Goal: Task Accomplishment & Management: Manage account settings

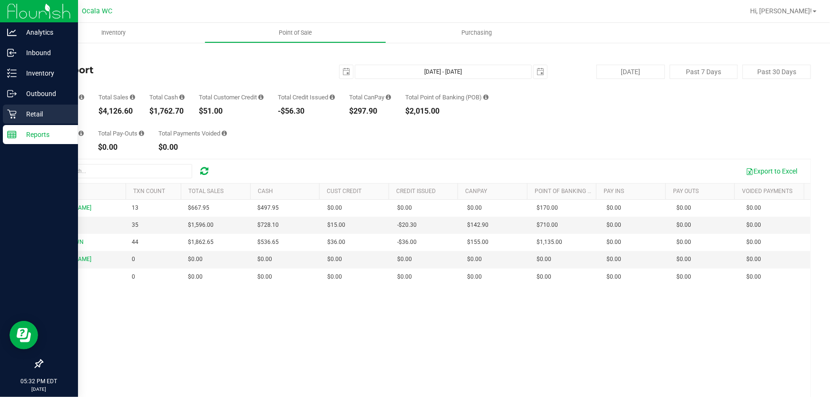
click at [21, 114] on p "Retail" at bounding box center [45, 113] width 57 height 11
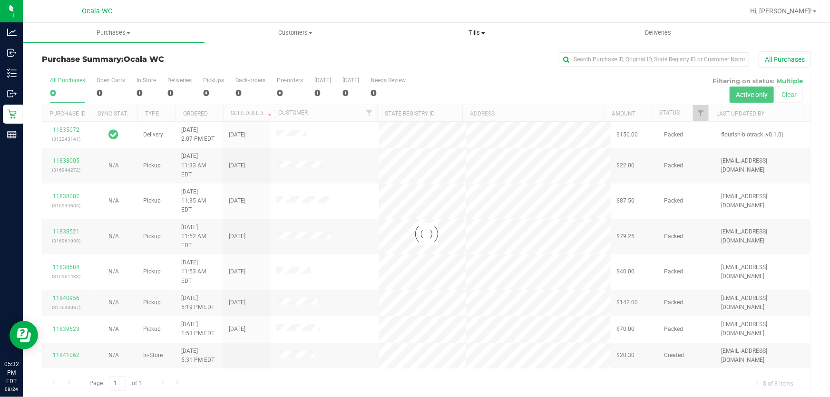
click at [477, 27] on uib-tab-heading "Tills Manage tills Reconcile e-payments" at bounding box center [477, 32] width 181 height 19
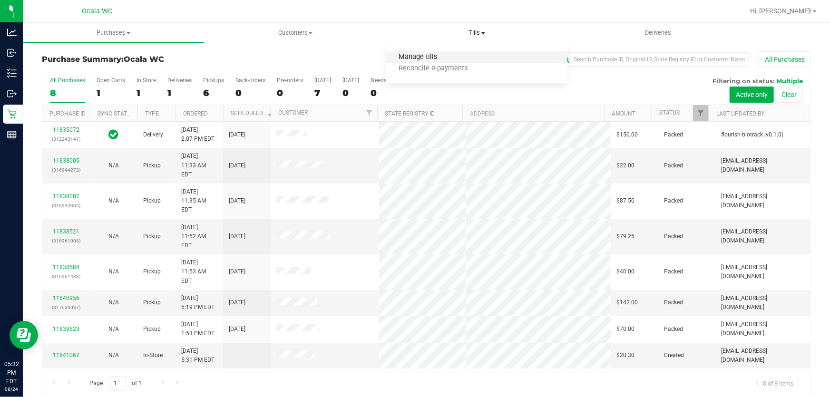
click at [444, 54] on span "Manage tills" at bounding box center [418, 57] width 64 height 8
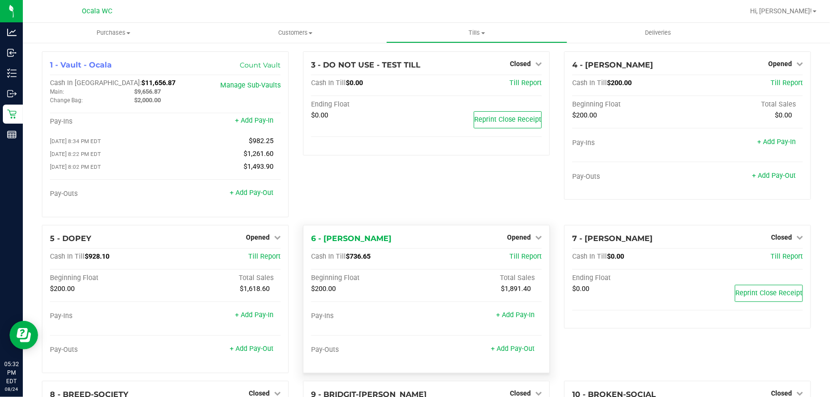
click at [523, 232] on div "6 - FOXY-BROWN Opened Close Till Cash In Till $736.65 Till Report Beginning Flo…" at bounding box center [426, 299] width 247 height 148
click at [519, 236] on span "Opened" at bounding box center [519, 238] width 24 height 8
click at [521, 255] on link "Close Till" at bounding box center [520, 257] width 26 height 8
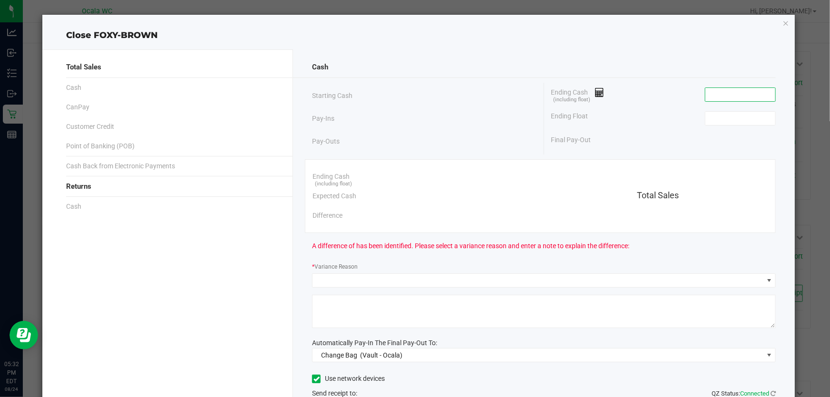
click at [707, 94] on input at bounding box center [740, 94] width 70 height 13
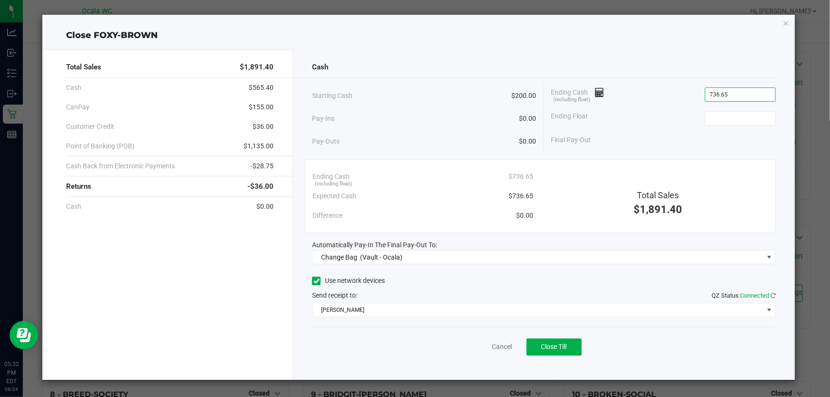
type input "$736.65"
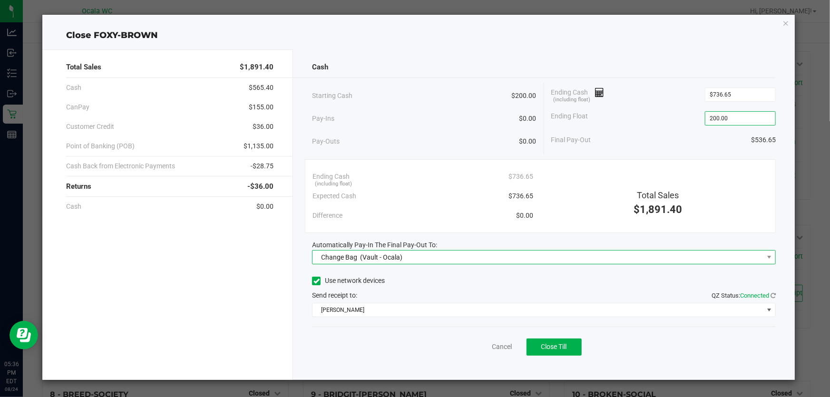
click at [574, 257] on span "Change Bag (Vault - Ocala)" at bounding box center [537, 257] width 451 height 13
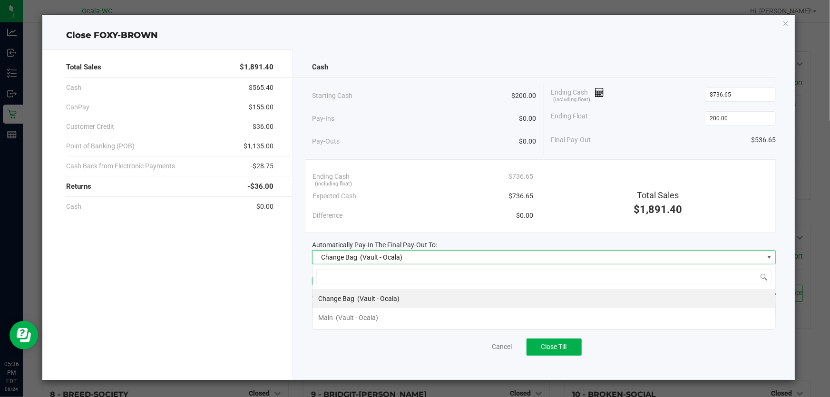
type input "$200.00"
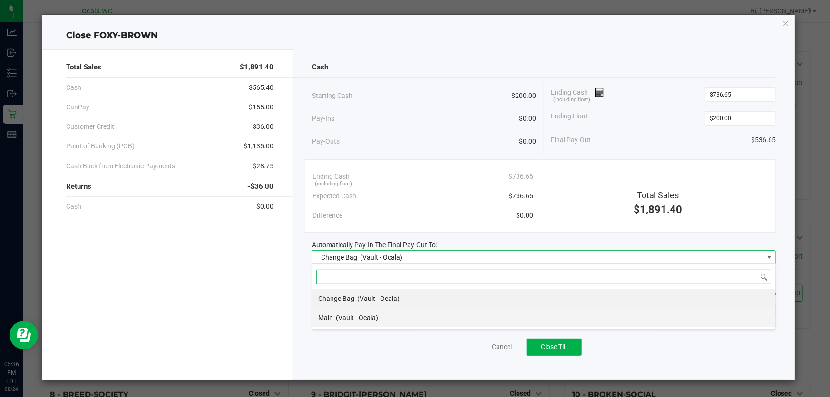
click at [422, 317] on li "Main (Vault - Ocala)" at bounding box center [543, 317] width 463 height 19
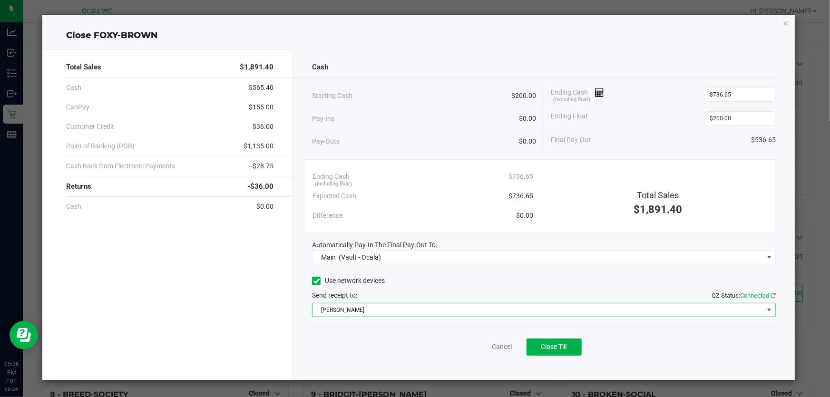
click at [421, 306] on span "BRAD-PITT" at bounding box center [537, 309] width 451 height 13
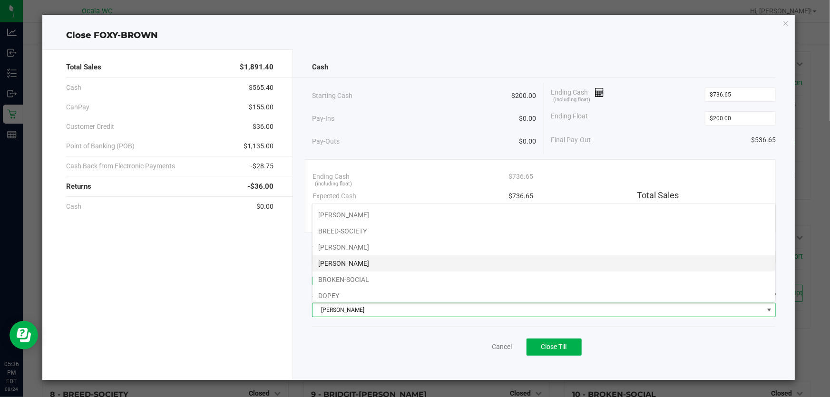
scroll to position [0, 0]
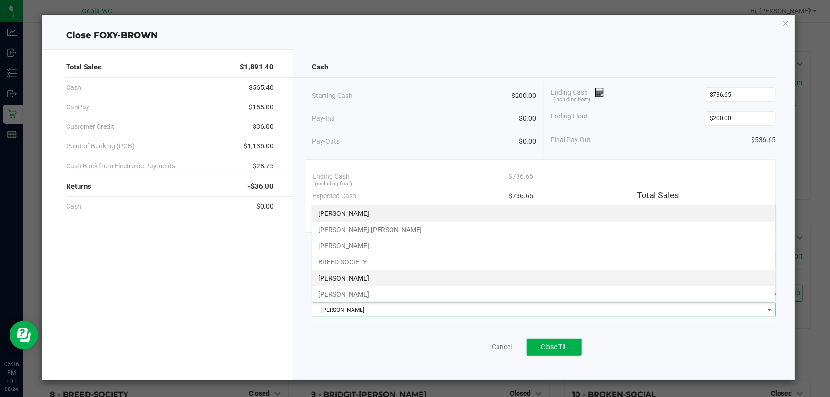
click at [415, 284] on li "[PERSON_NAME]" at bounding box center [543, 278] width 463 height 16
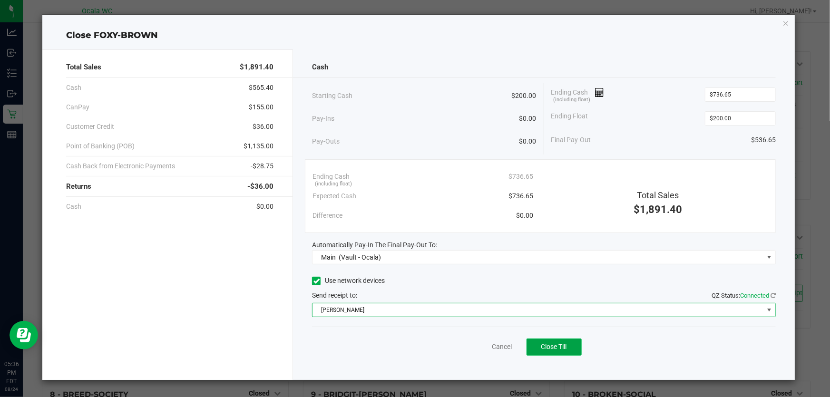
click at [561, 344] on span "Close Till" at bounding box center [554, 347] width 26 height 8
click at [477, 346] on link "Dismiss" at bounding box center [480, 347] width 23 height 10
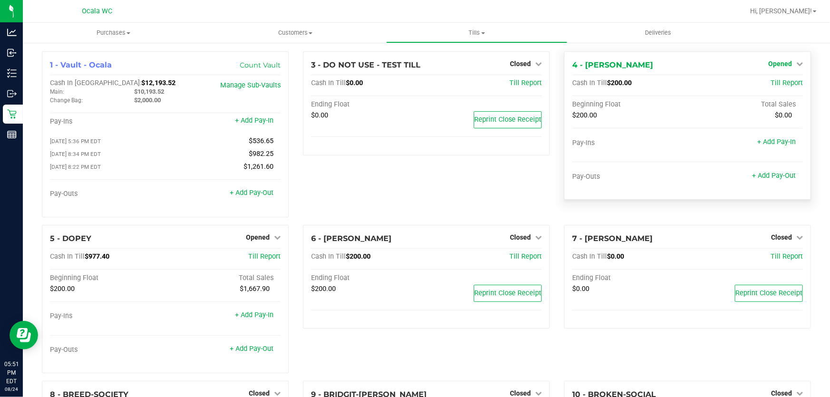
click at [770, 66] on span "Opened" at bounding box center [780, 64] width 24 height 8
click at [782, 82] on link "Close Till" at bounding box center [781, 84] width 26 height 8
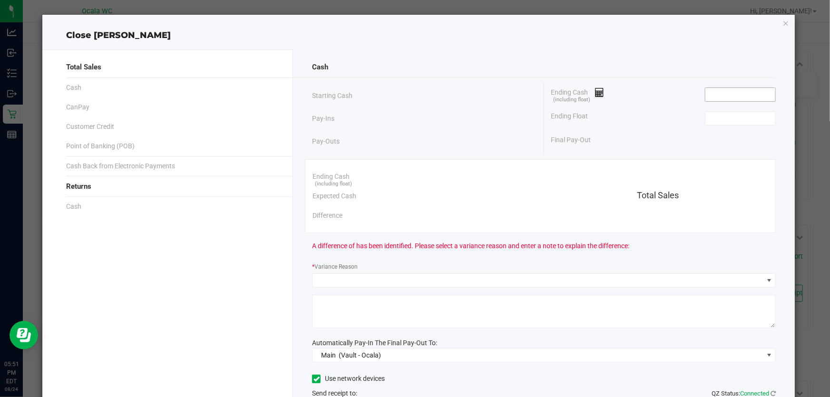
click at [711, 92] on input at bounding box center [740, 94] width 70 height 13
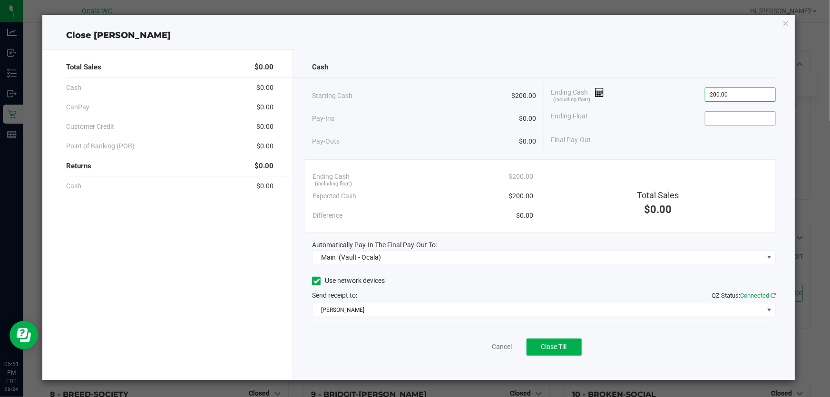
type input "$200.00"
click at [728, 113] on input at bounding box center [740, 118] width 70 height 13
type input "$200.00"
click at [746, 146] on div "Final Pay-Out $0.00" at bounding box center [663, 139] width 224 height 19
drag, startPoint x: 549, startPoint y: 345, endPoint x: 555, endPoint y: 350, distance: 8.5
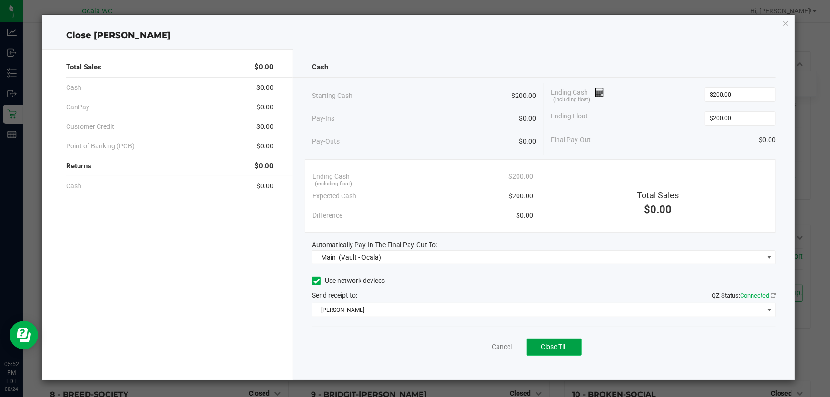
click at [555, 350] on span "Close Till" at bounding box center [554, 347] width 26 height 8
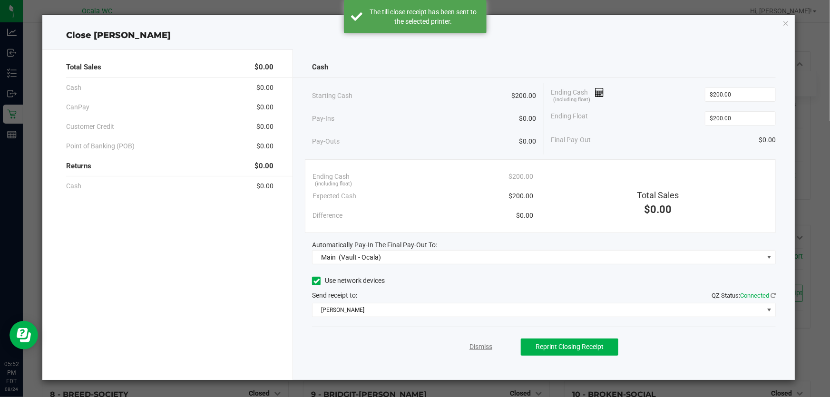
click at [478, 346] on link "Dismiss" at bounding box center [480, 347] width 23 height 10
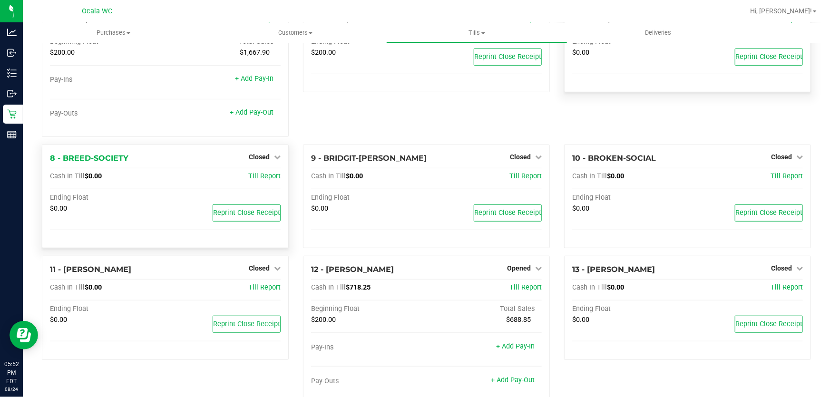
scroll to position [259, 0]
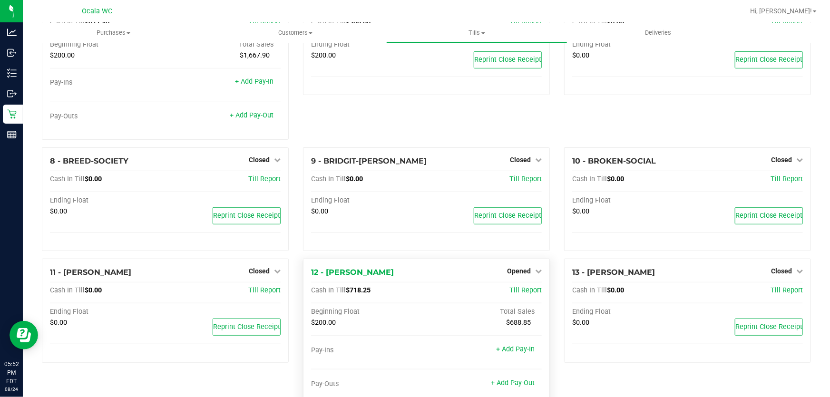
scroll to position [302, 0]
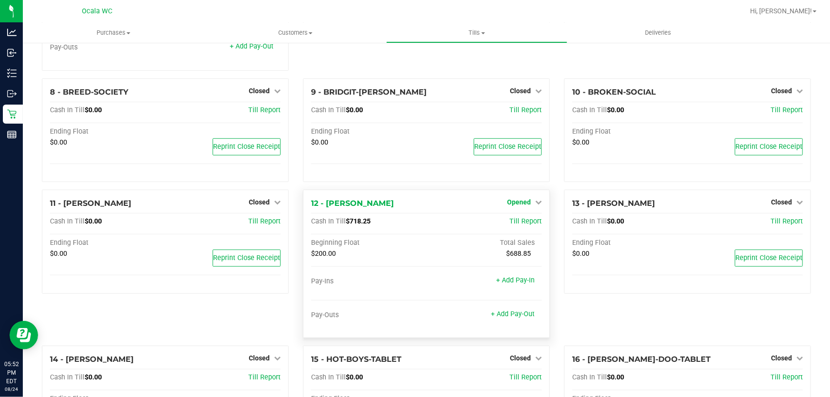
click at [515, 204] on span "Opened" at bounding box center [519, 202] width 24 height 8
click at [518, 224] on link "Close Till" at bounding box center [520, 222] width 26 height 8
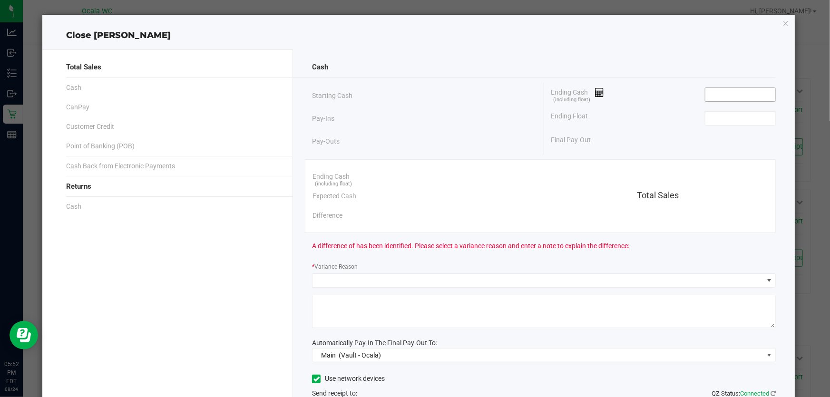
click at [707, 99] on input at bounding box center [740, 94] width 70 height 13
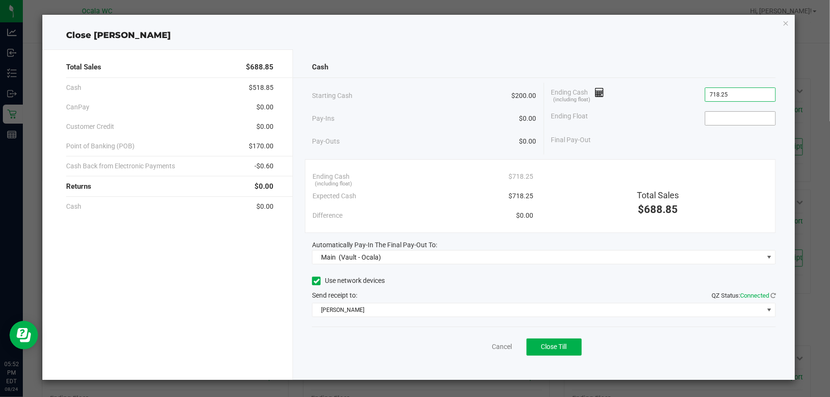
type input "$718.25"
click at [715, 116] on input at bounding box center [740, 118] width 70 height 13
type input "$200.00"
click at [713, 137] on div "Final Pay-Out $518.25" at bounding box center [663, 139] width 224 height 19
click at [565, 347] on span "Close Till" at bounding box center [554, 347] width 26 height 8
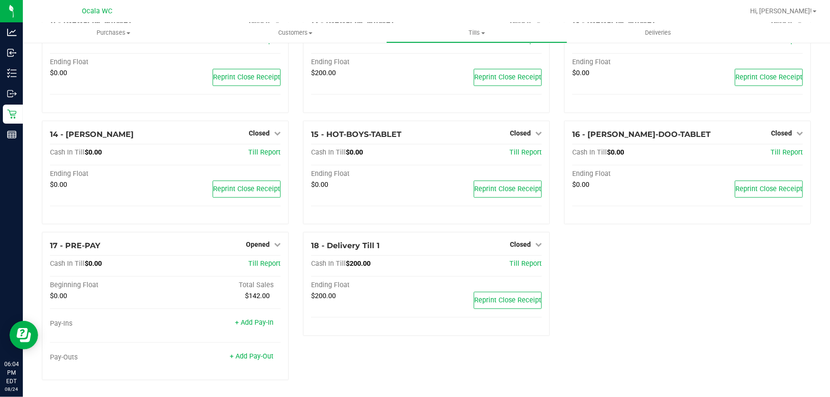
scroll to position [484, 0]
click at [262, 243] on span "Opened" at bounding box center [258, 244] width 24 height 8
click at [271, 265] on div "Close Till" at bounding box center [259, 264] width 70 height 12
click at [255, 266] on link "Close Till" at bounding box center [259, 264] width 26 height 8
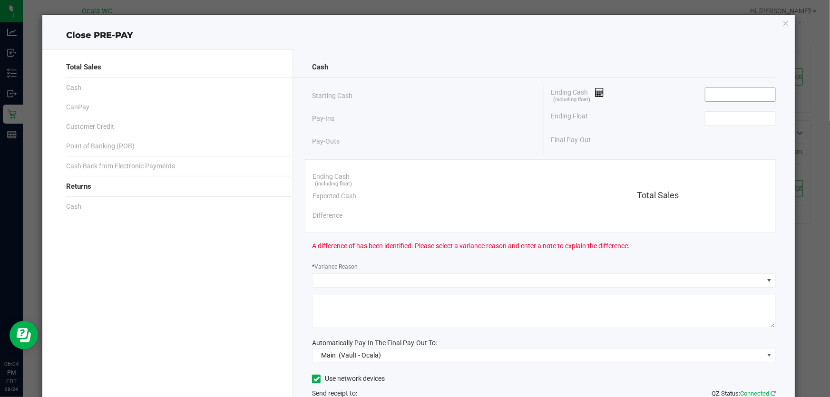
click at [711, 90] on input at bounding box center [740, 94] width 70 height 13
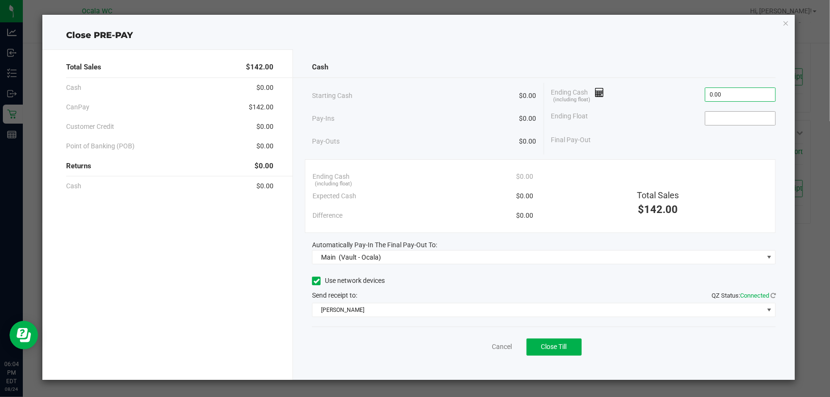
type input "$0.00"
click at [728, 117] on input at bounding box center [740, 118] width 70 height 13
type input "$0.00"
click at [717, 134] on div "Final Pay-Out $0.00" at bounding box center [663, 139] width 224 height 19
click at [549, 345] on span "Close Till" at bounding box center [554, 347] width 26 height 8
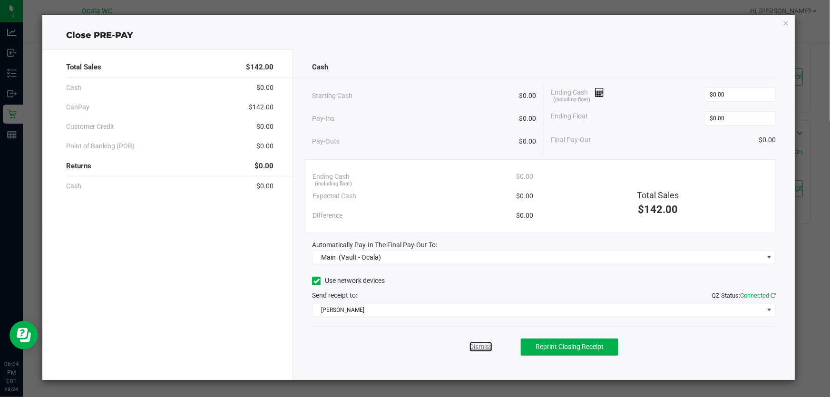
click at [477, 347] on link "Dismiss" at bounding box center [480, 347] width 23 height 10
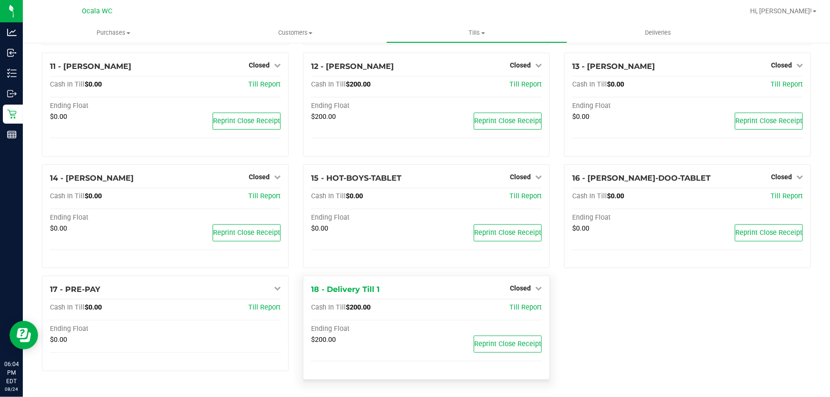
scroll to position [439, 0]
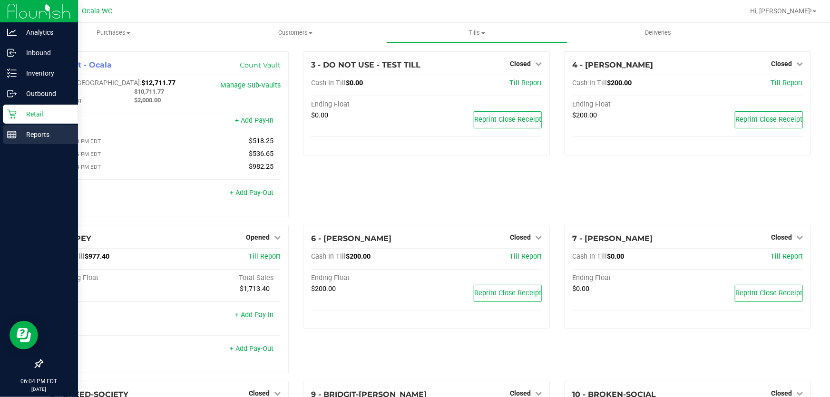
click at [12, 133] on line at bounding box center [12, 133] width 9 height 0
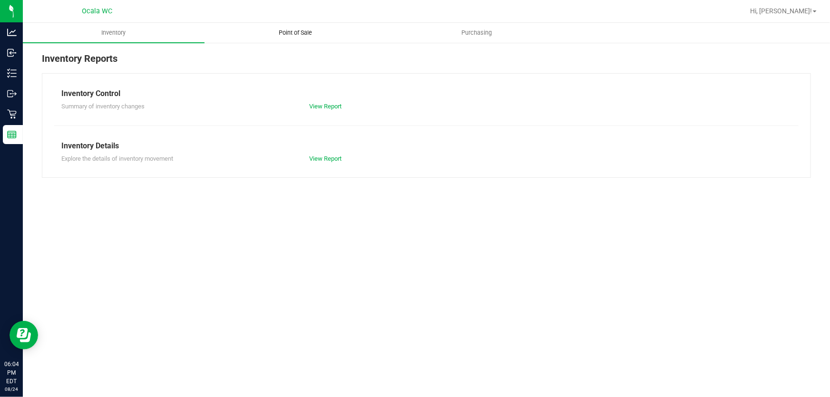
click at [309, 31] on span "Point of Sale" at bounding box center [295, 33] width 59 height 9
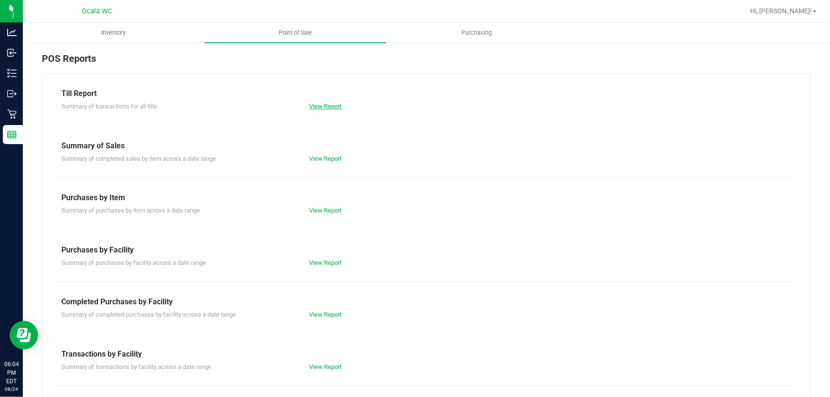
click at [331, 105] on link "View Report" at bounding box center [326, 106] width 32 height 7
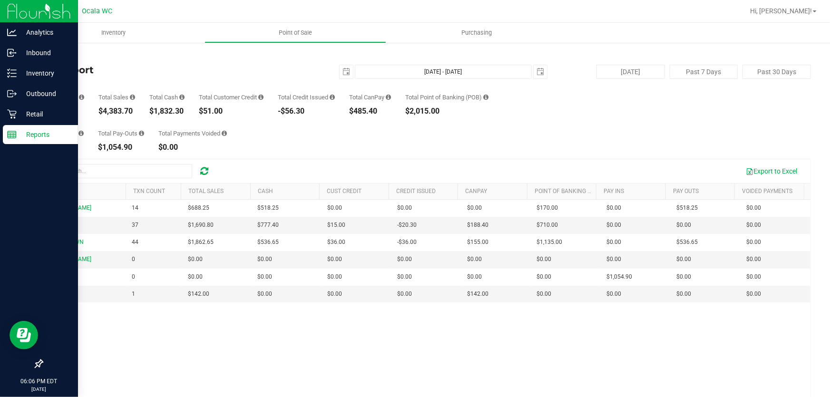
click at [38, 132] on p "Reports" at bounding box center [45, 134] width 57 height 11
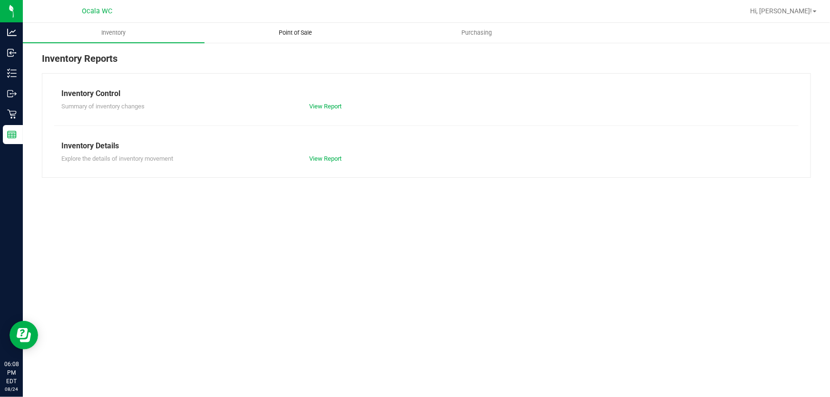
click at [294, 29] on span "Point of Sale" at bounding box center [295, 33] width 59 height 9
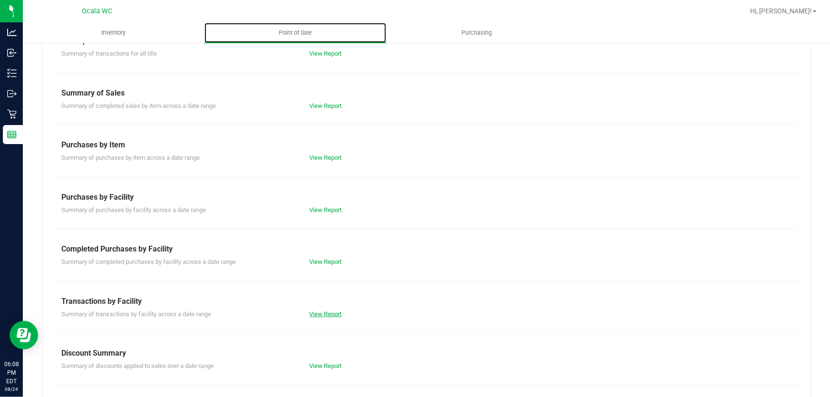
scroll to position [102, 0]
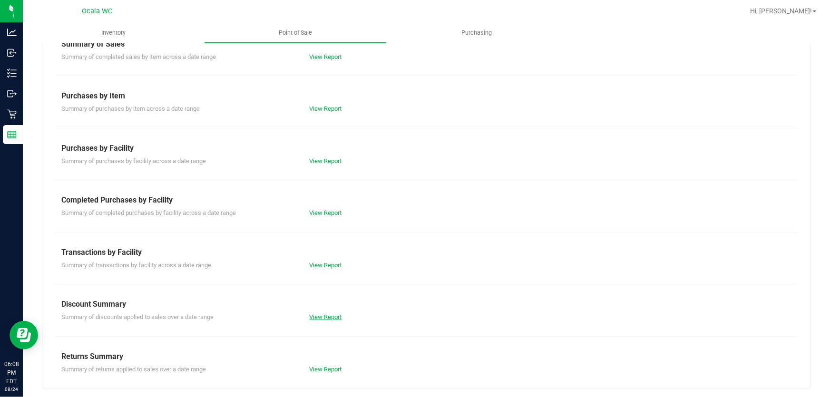
click at [323, 318] on link "View Report" at bounding box center [326, 316] width 32 height 7
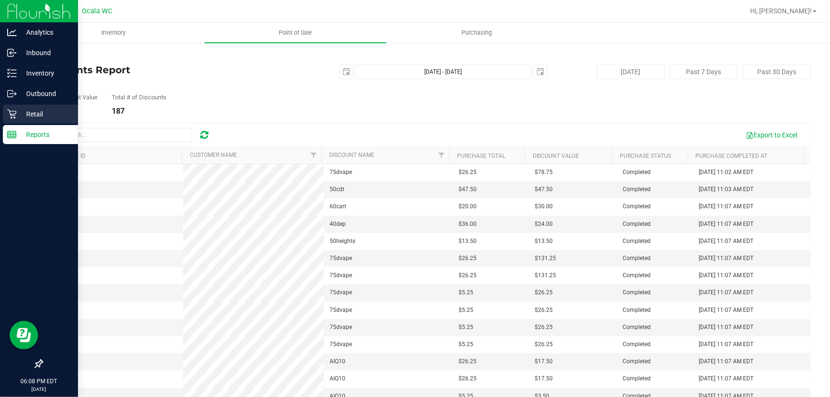
click at [21, 118] on p "Retail" at bounding box center [45, 113] width 57 height 11
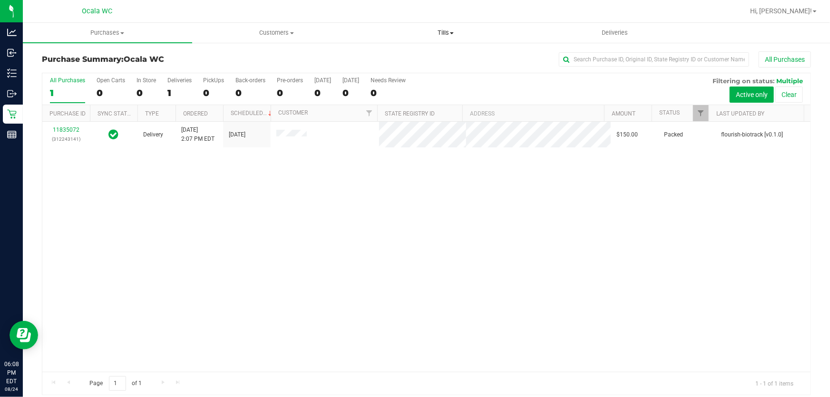
click at [437, 31] on span "Tills" at bounding box center [445, 33] width 168 height 9
click at [445, 60] on li "Manage tills" at bounding box center [445, 57] width 169 height 11
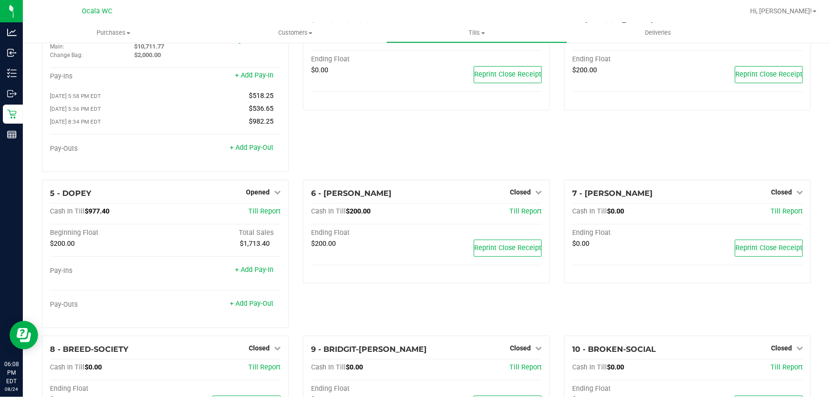
scroll to position [216, 0]
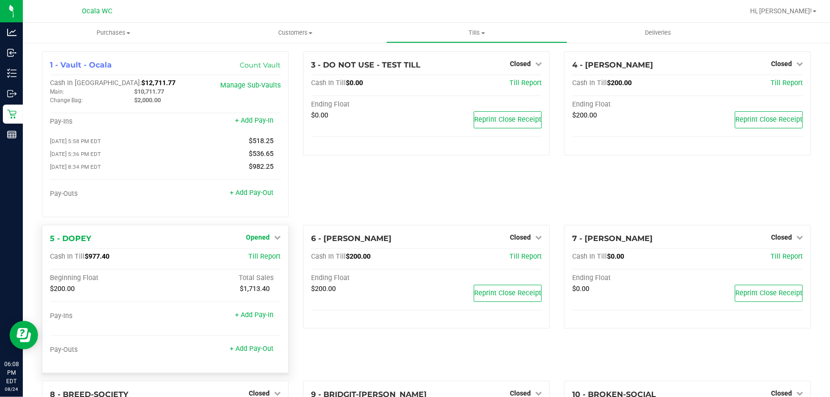
click at [258, 240] on span "Opened" at bounding box center [258, 238] width 24 height 8
click at [258, 258] on link "Close Till" at bounding box center [259, 257] width 26 height 8
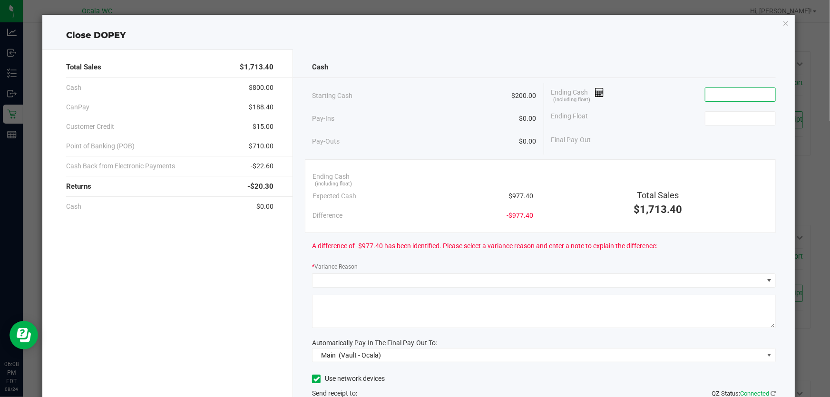
click at [720, 90] on input at bounding box center [740, 94] width 70 height 13
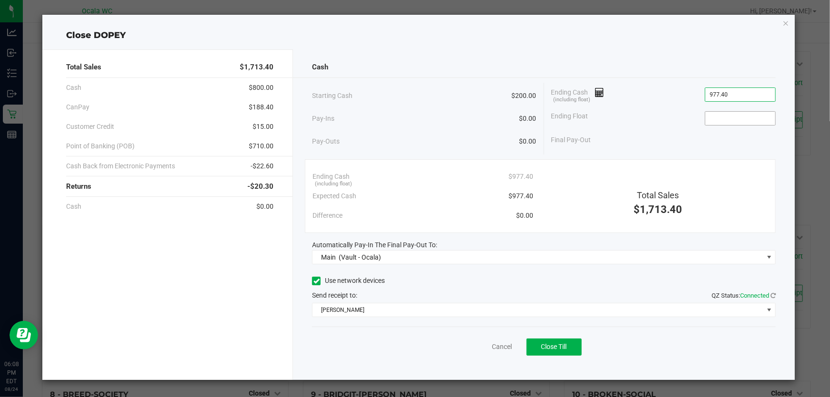
type input "$977.40"
click at [723, 119] on input at bounding box center [740, 118] width 70 height 13
type input "$200.00"
click at [679, 157] on div "Cash Starting Cash $200.00 Pay-Ins $0.00 Pay-Outs $0.00 Ending Cash (including …" at bounding box center [544, 214] width 502 height 331
click at [578, 346] on button "Close Till" at bounding box center [553, 347] width 55 height 17
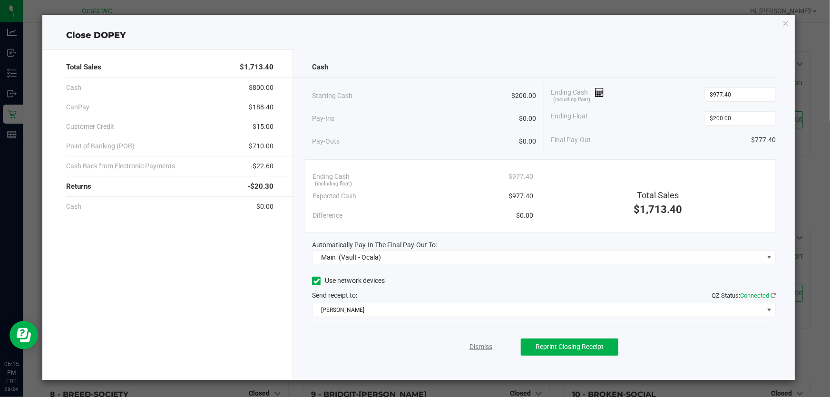
click at [471, 345] on link "Dismiss" at bounding box center [480, 347] width 23 height 10
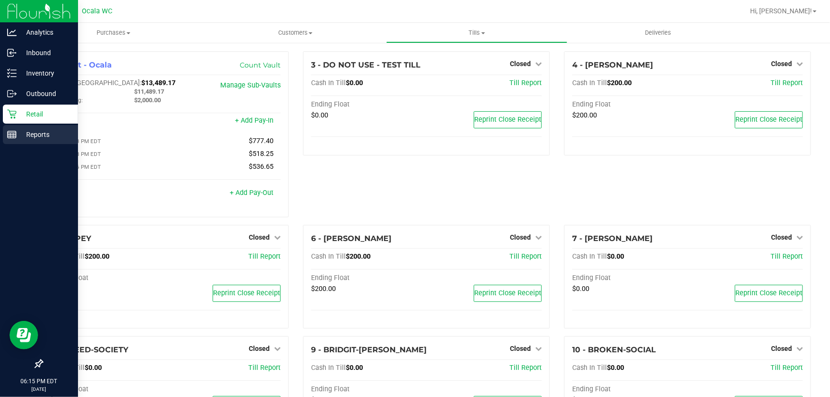
click at [38, 130] on p "Reports" at bounding box center [45, 134] width 57 height 11
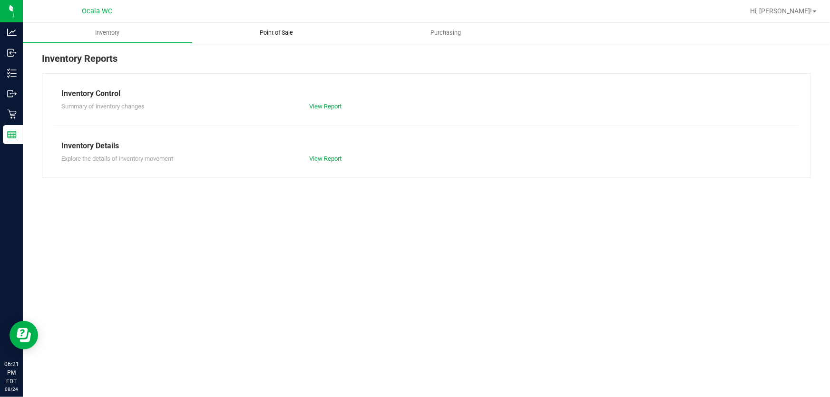
click at [272, 29] on span "Point of Sale" at bounding box center [276, 33] width 59 height 9
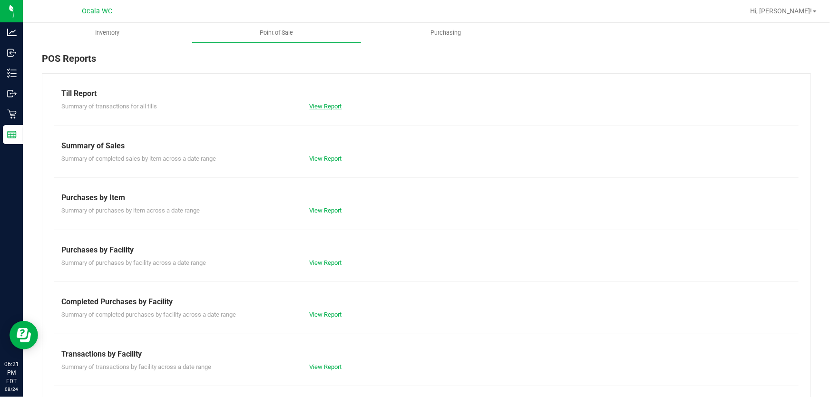
click at [319, 104] on link "View Report" at bounding box center [326, 106] width 32 height 7
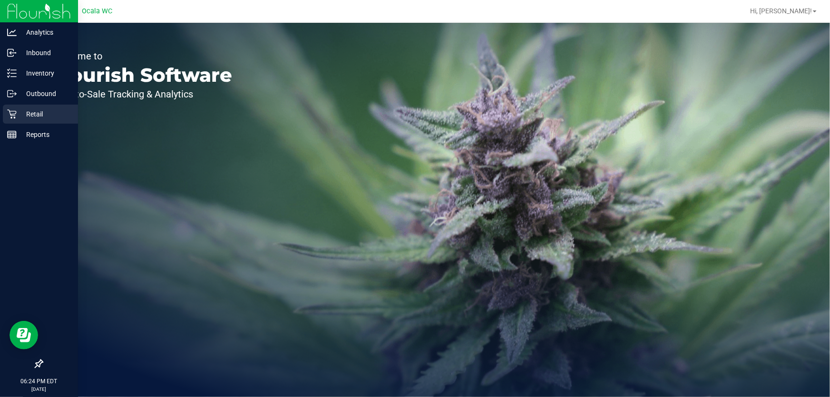
click at [22, 114] on p "Retail" at bounding box center [45, 113] width 57 height 11
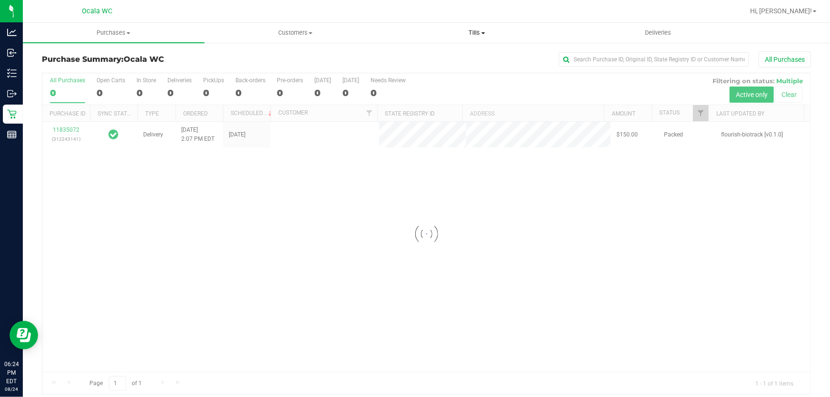
click at [477, 32] on span "Tills" at bounding box center [477, 33] width 181 height 9
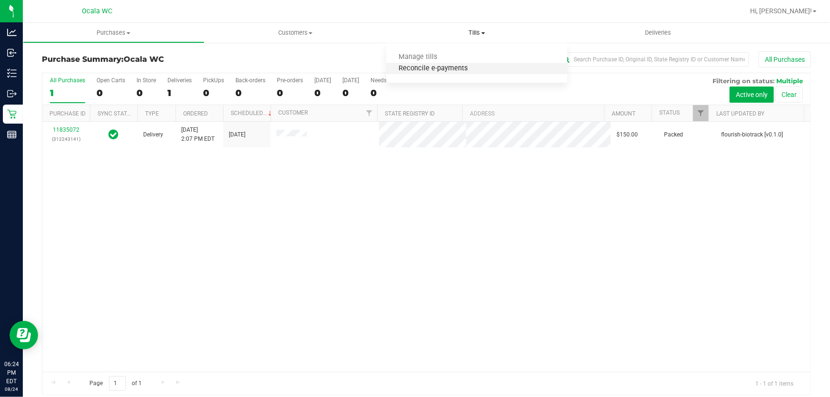
click at [458, 70] on span "Reconcile e-payments" at bounding box center [433, 69] width 95 height 8
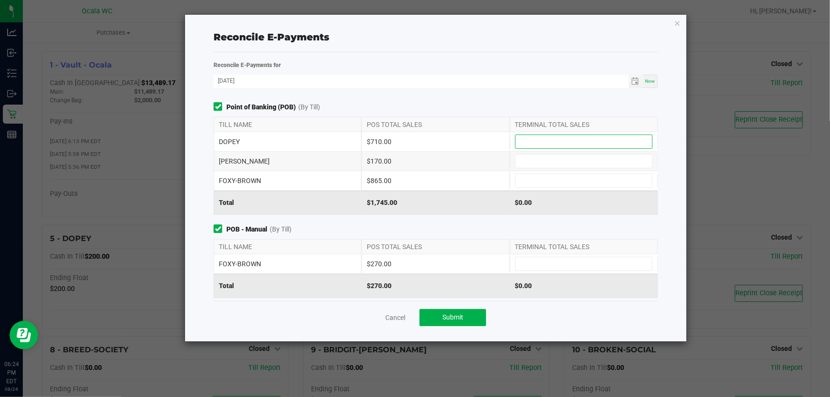
click at [531, 138] on input at bounding box center [584, 141] width 136 height 13
type input "$710.00"
click at [542, 157] on input at bounding box center [584, 161] width 136 height 13
click at [545, 176] on input at bounding box center [584, 180] width 136 height 13
type input "$170.00"
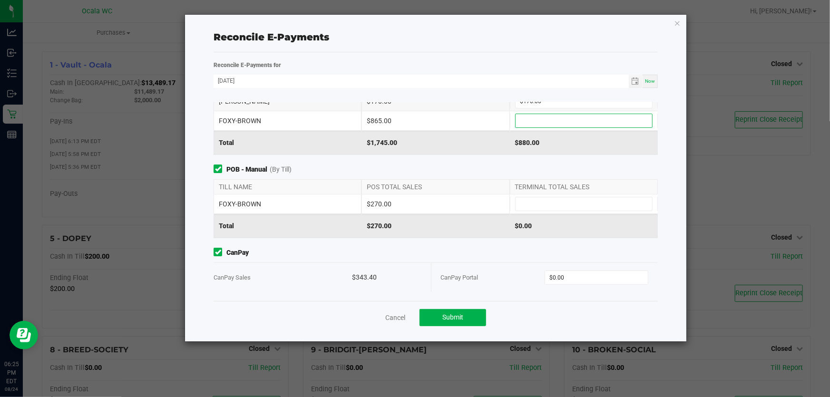
scroll to position [86, 0]
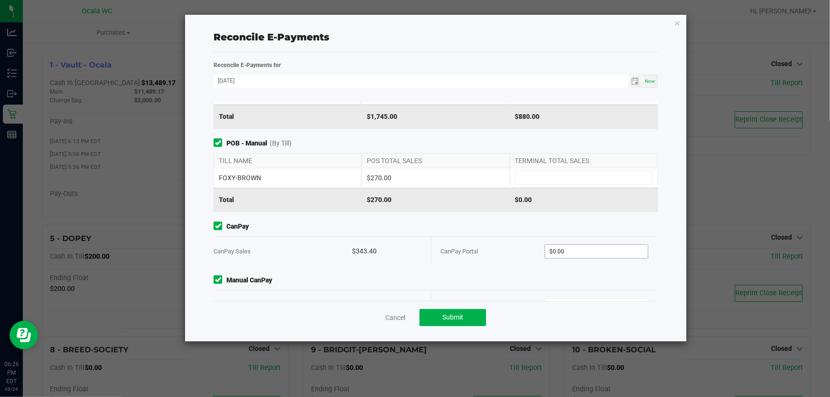
drag, startPoint x: 585, startPoint y: 242, endPoint x: 582, endPoint y: 247, distance: 6.5
click at [585, 242] on div "CanPay Portal $0.00" at bounding box center [545, 251] width 208 height 29
type input "0"
click at [581, 250] on input "0" at bounding box center [596, 251] width 103 height 13
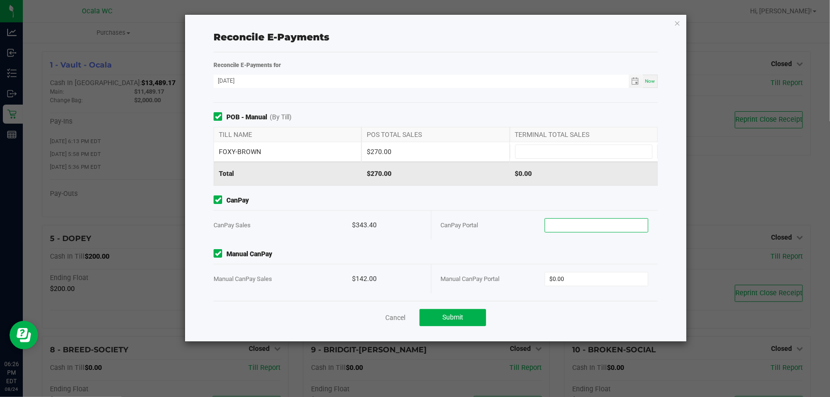
click at [579, 221] on input at bounding box center [596, 225] width 103 height 13
click at [499, 228] on div "CanPay Portal" at bounding box center [493, 225] width 104 height 29
type input "$343.40"
click at [575, 276] on input "$0.00" at bounding box center [596, 278] width 103 height 13
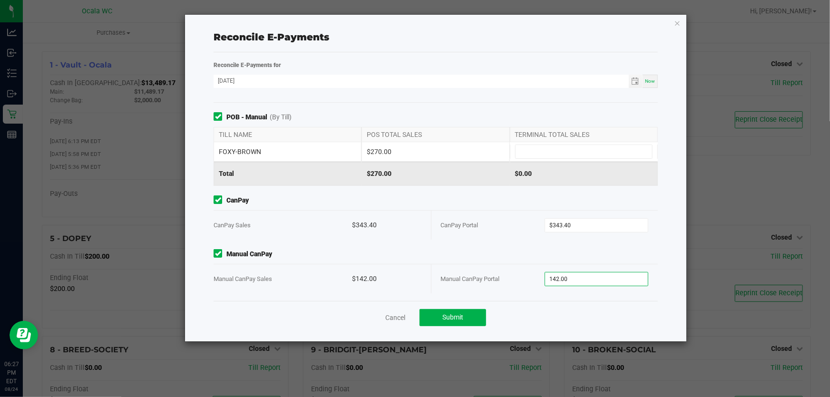
click at [627, 284] on span "142.00" at bounding box center [597, 279] width 104 height 14
type input "$142.00"
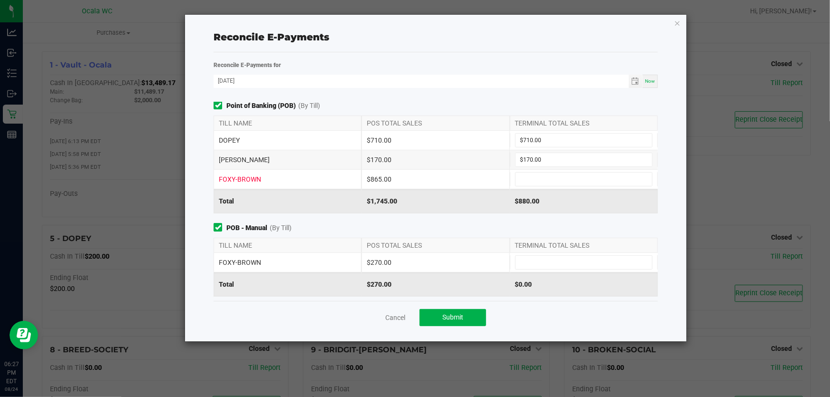
scroll to position [0, 0]
click at [582, 174] on span at bounding box center [583, 181] width 137 height 14
click at [574, 180] on input at bounding box center [584, 180] width 136 height 13
type input "$865.00"
click at [547, 257] on input at bounding box center [584, 263] width 136 height 13
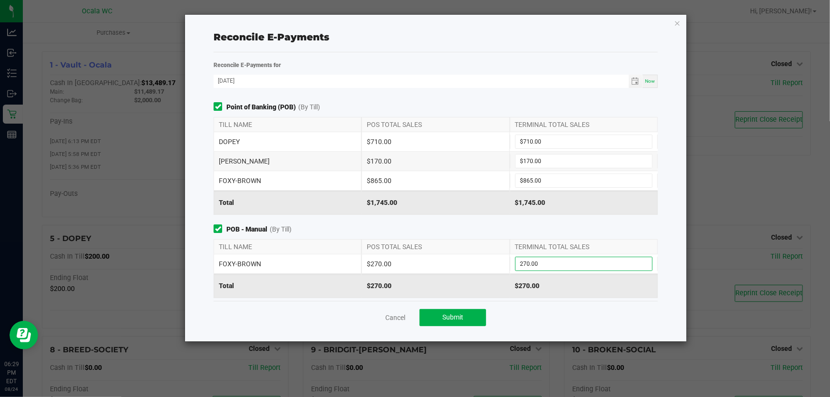
type input "$270.00"
click at [581, 290] on div "$270.00" at bounding box center [584, 286] width 148 height 24
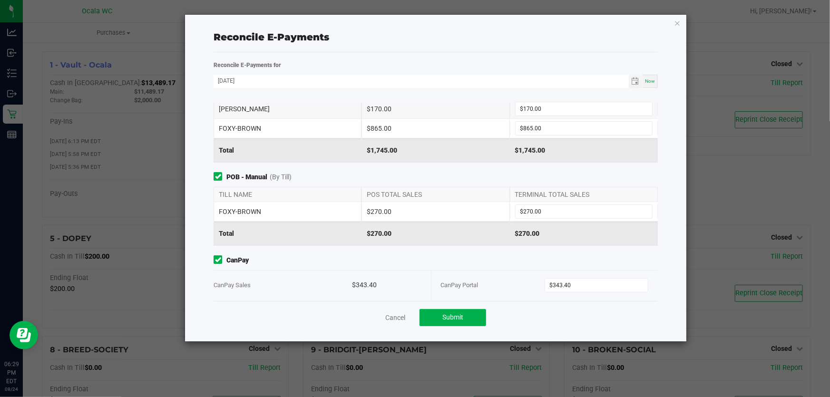
scroll to position [112, 0]
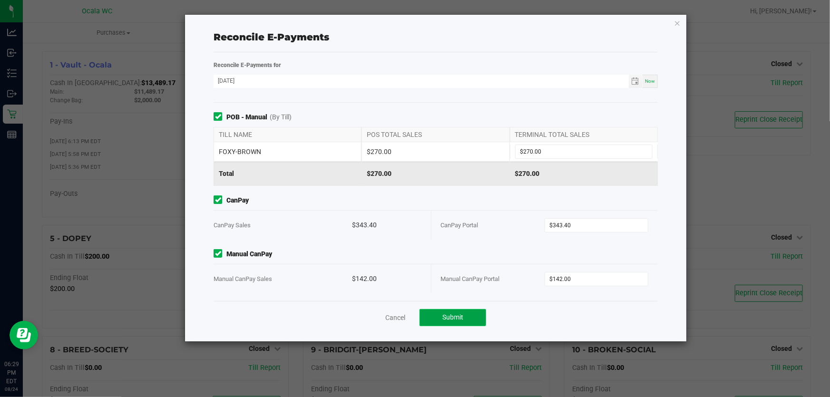
click at [455, 321] on span "Submit" at bounding box center [452, 317] width 21 height 8
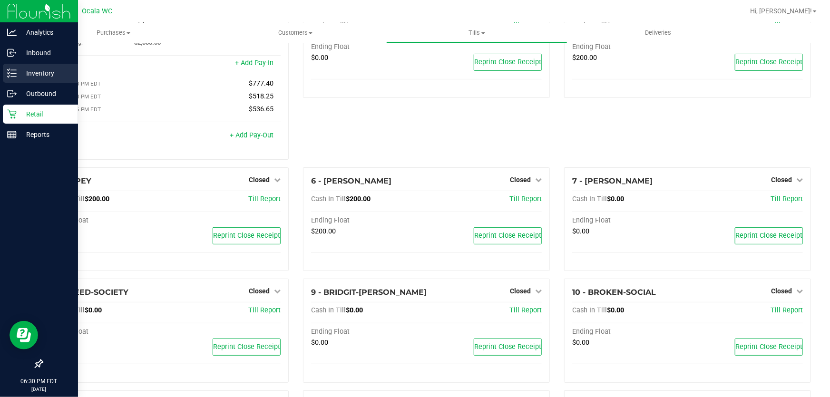
scroll to position [0, 0]
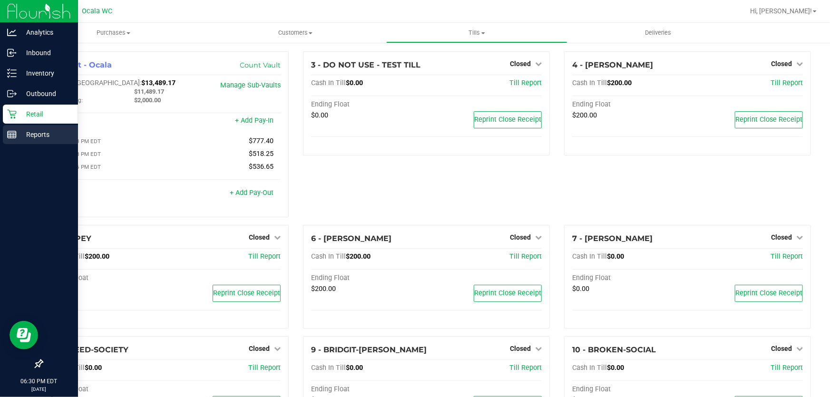
click at [37, 131] on p "Reports" at bounding box center [45, 134] width 57 height 11
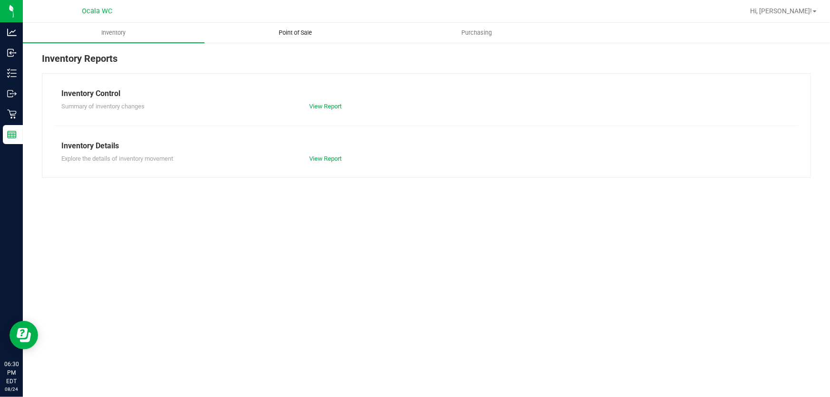
click at [297, 28] on uib-tab-heading "Point of Sale" at bounding box center [295, 32] width 181 height 19
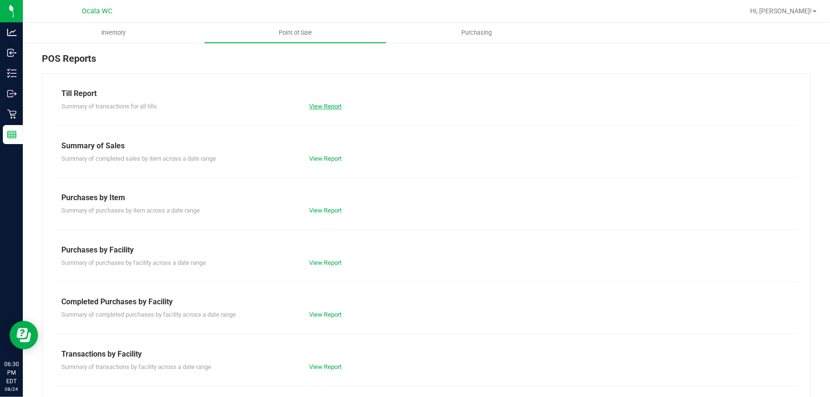
click at [330, 106] on link "View Report" at bounding box center [326, 106] width 32 height 7
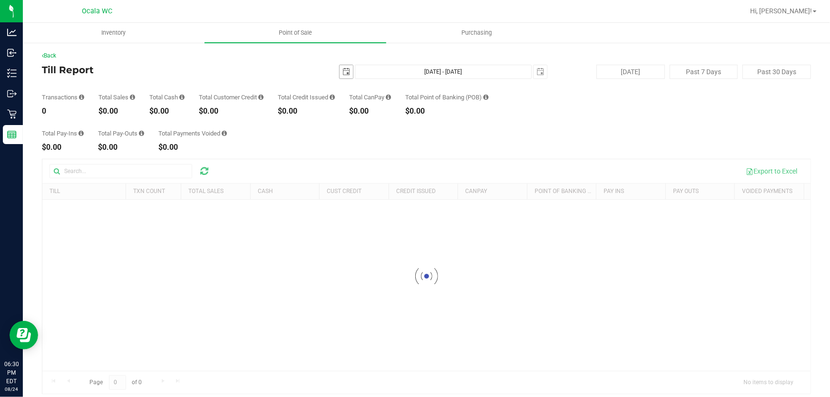
click at [342, 70] on span "select" at bounding box center [346, 72] width 8 height 8
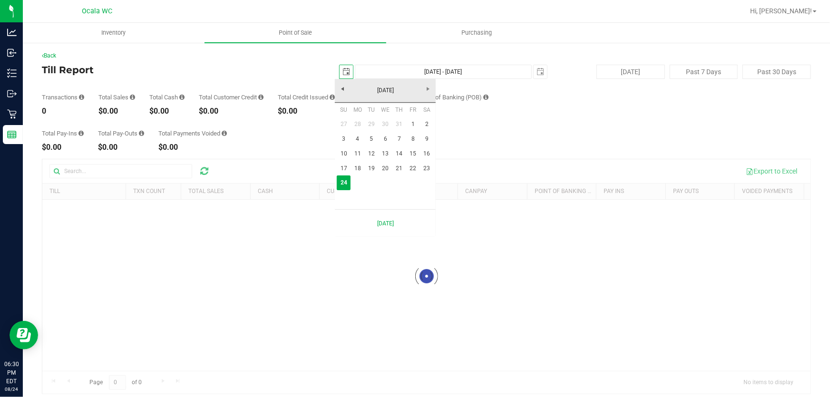
scroll to position [0, 24]
click at [361, 165] on link "18" at bounding box center [357, 168] width 14 height 15
type input "[DATE]"
type input "[DATE] - [DATE]"
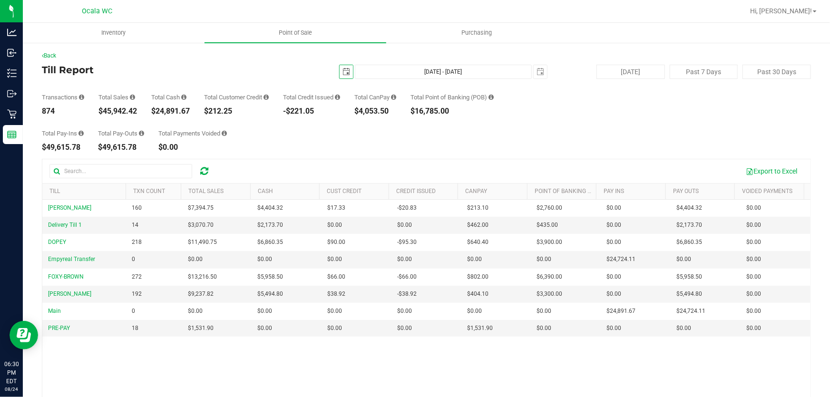
click at [127, 110] on div "$45,942.42" at bounding box center [117, 111] width 39 height 8
copy div "45,942.42"
click at [345, 69] on span "select" at bounding box center [346, 72] width 8 height 8
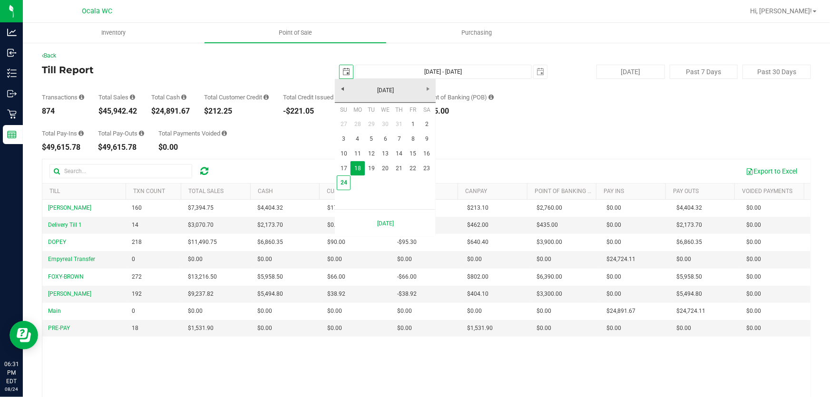
scroll to position [0, 24]
click at [416, 128] on link "1" at bounding box center [413, 124] width 14 height 15
type input "[DATE]"
type input "[DATE] - [DATE]"
